Goal: Transaction & Acquisition: Purchase product/service

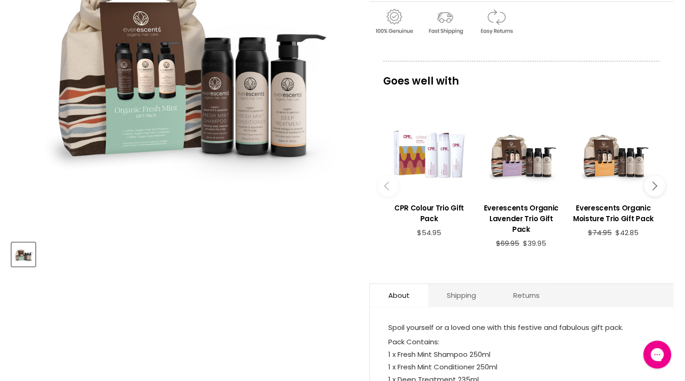
scroll to position [221, 0]
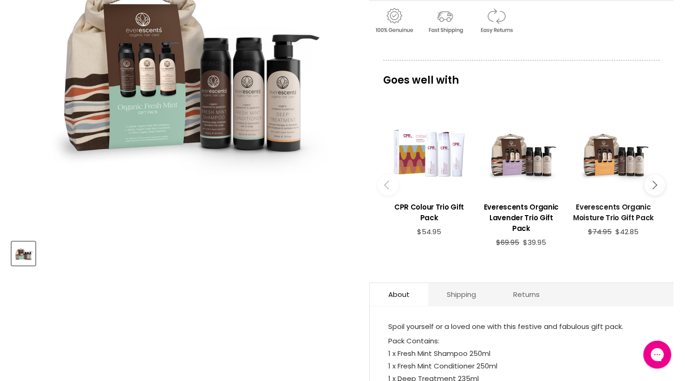
click at [597, 210] on h3 "Everescents Organic Moisture Trio Gift Pack" at bounding box center [613, 212] width 83 height 21
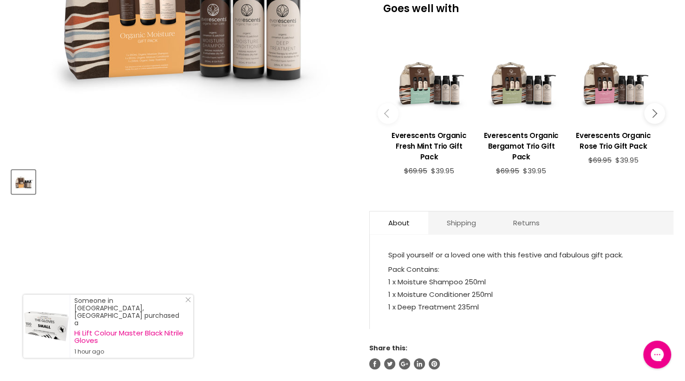
scroll to position [293, 0]
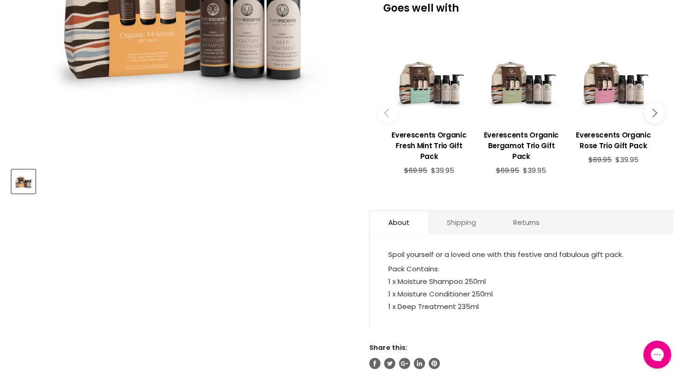
click at [462, 222] on link "Shipping" at bounding box center [461, 222] width 66 height 23
